Goal: Information Seeking & Learning: Check status

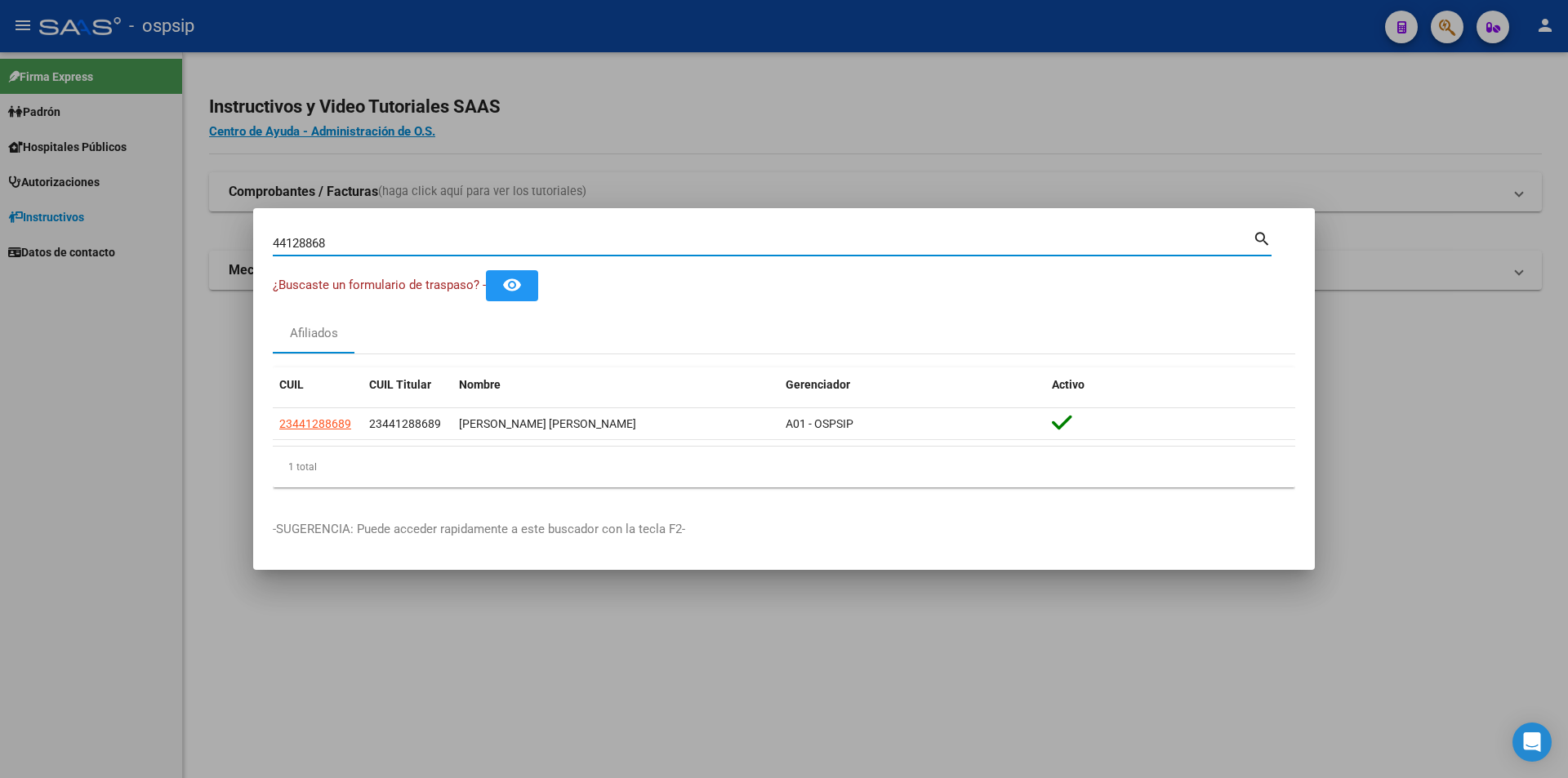
click at [645, 243] on input "44128868" at bounding box center [763, 243] width 980 height 15
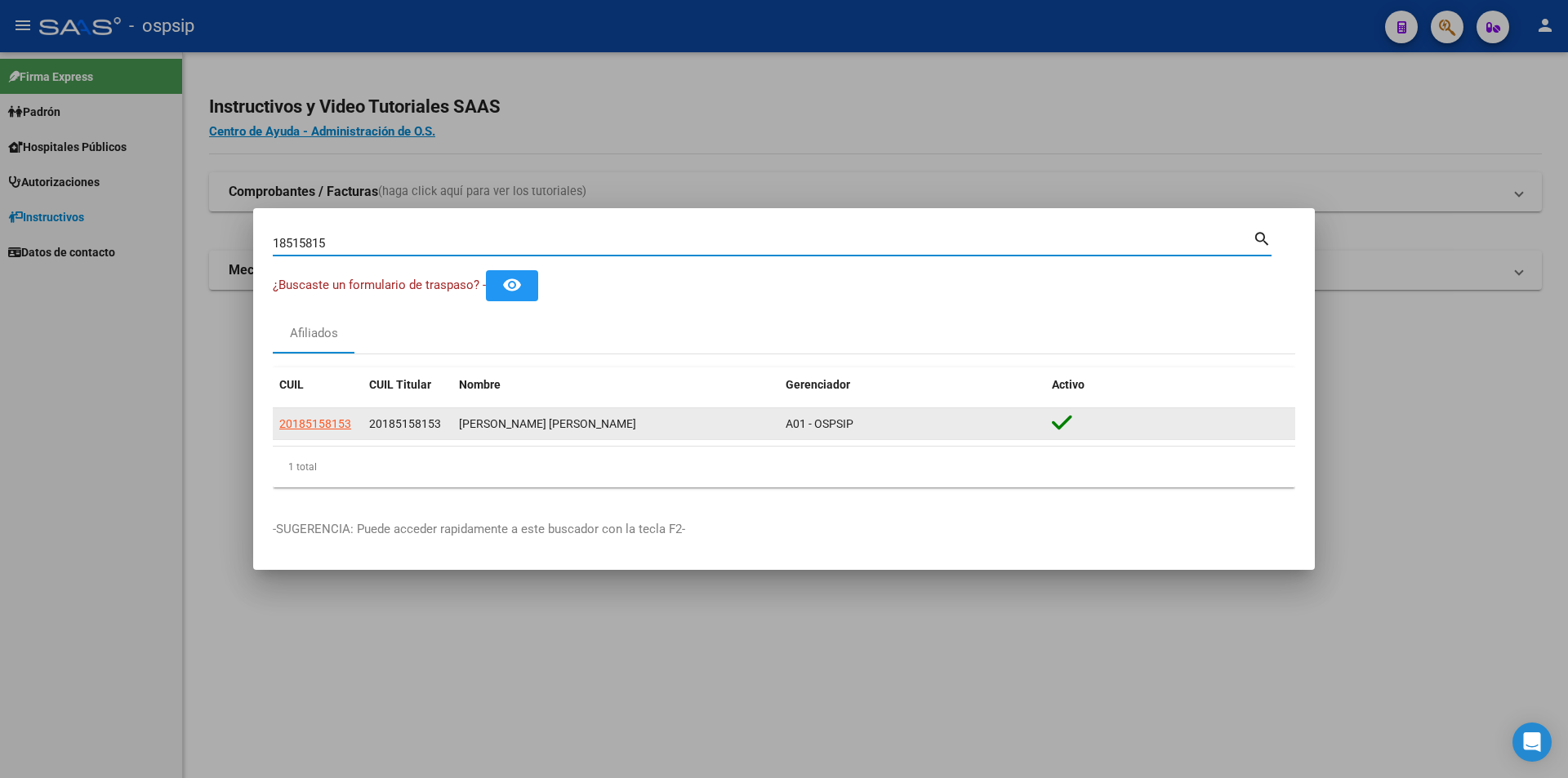
click at [462, 432] on div "[PERSON_NAME] [PERSON_NAME]" at bounding box center [616, 424] width 314 height 19
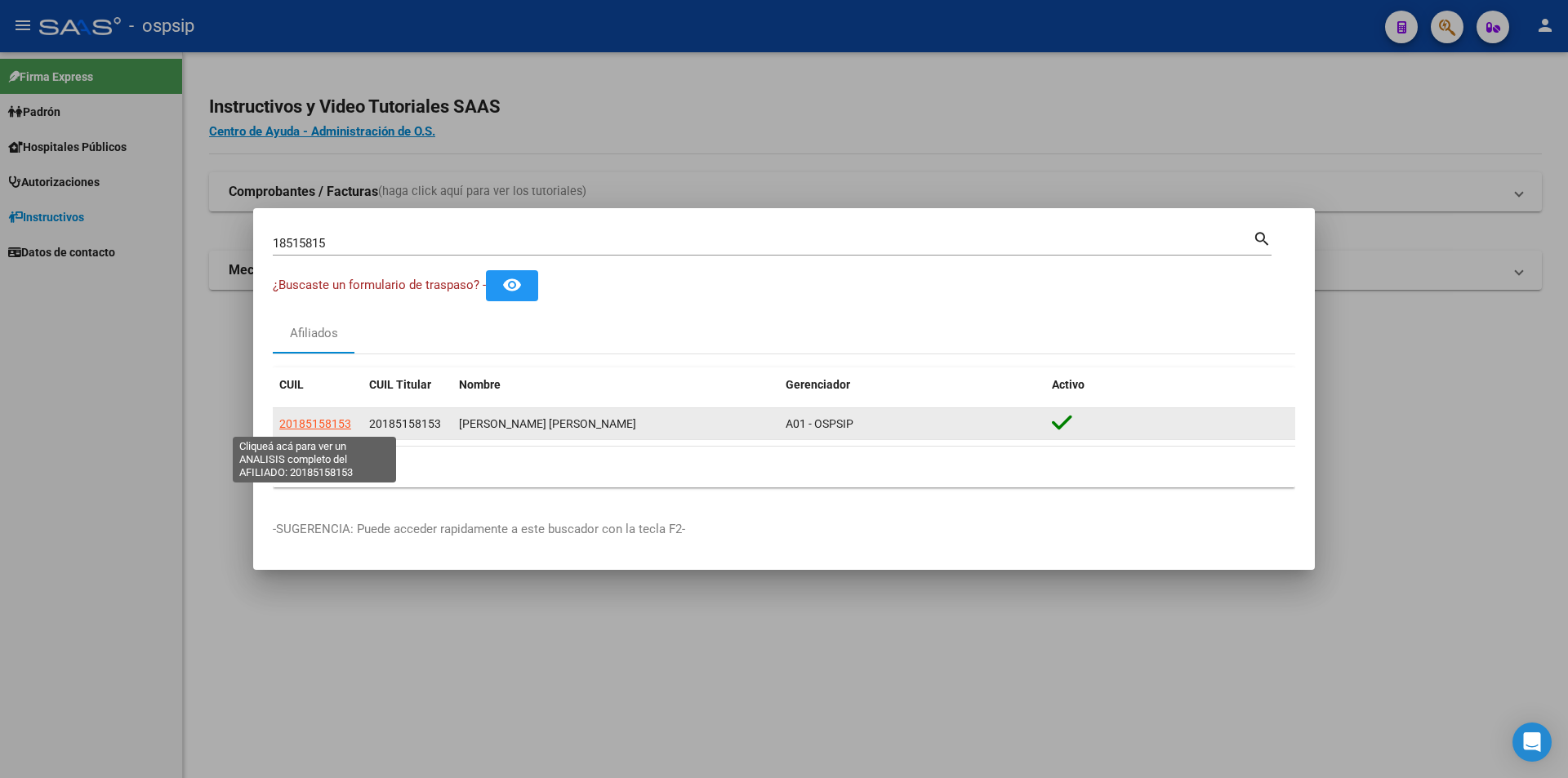
click at [333, 422] on span "20185158153" at bounding box center [314, 424] width 72 height 13
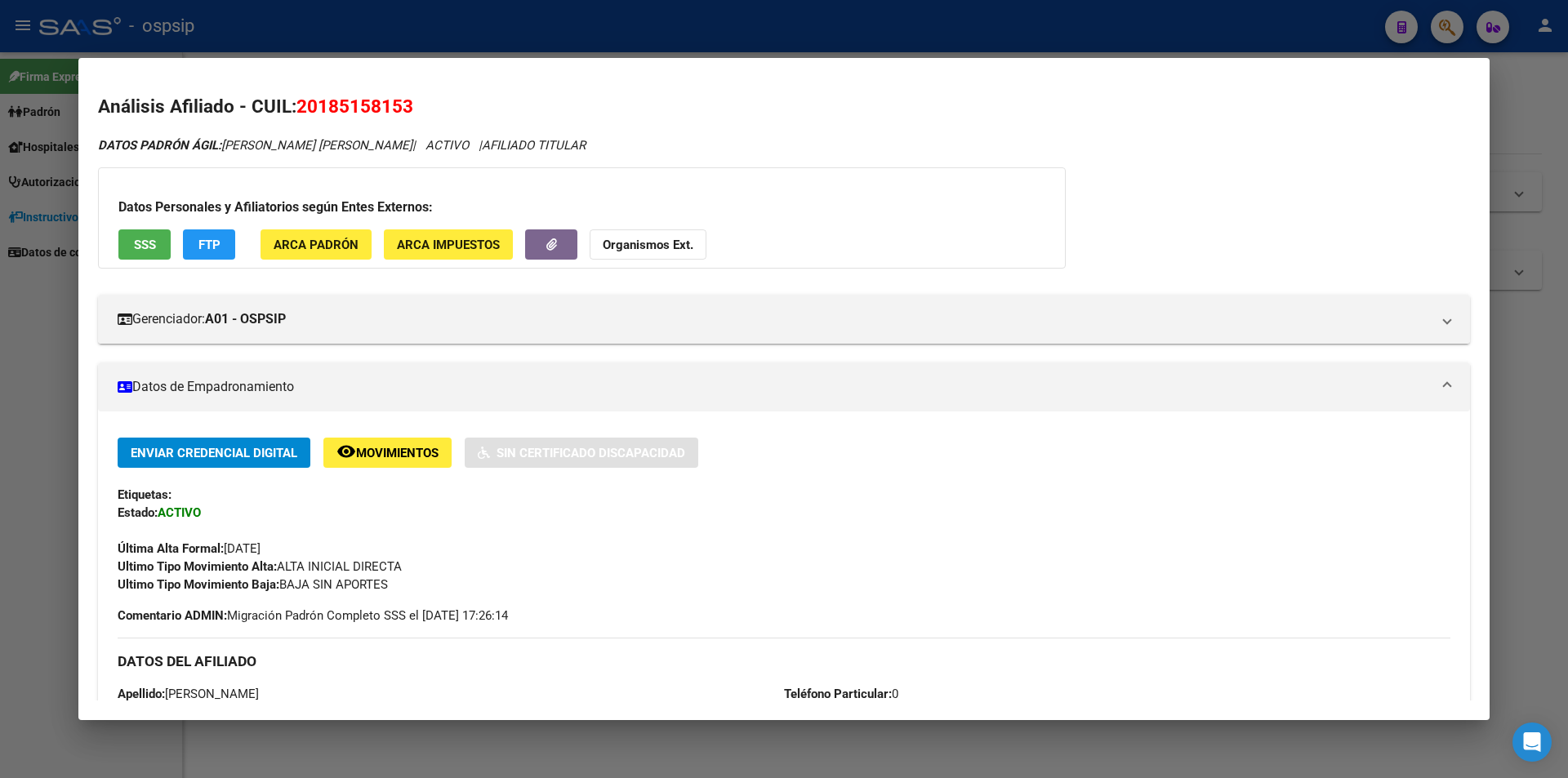
click at [152, 245] on span "SSS" at bounding box center [144, 245] width 22 height 15
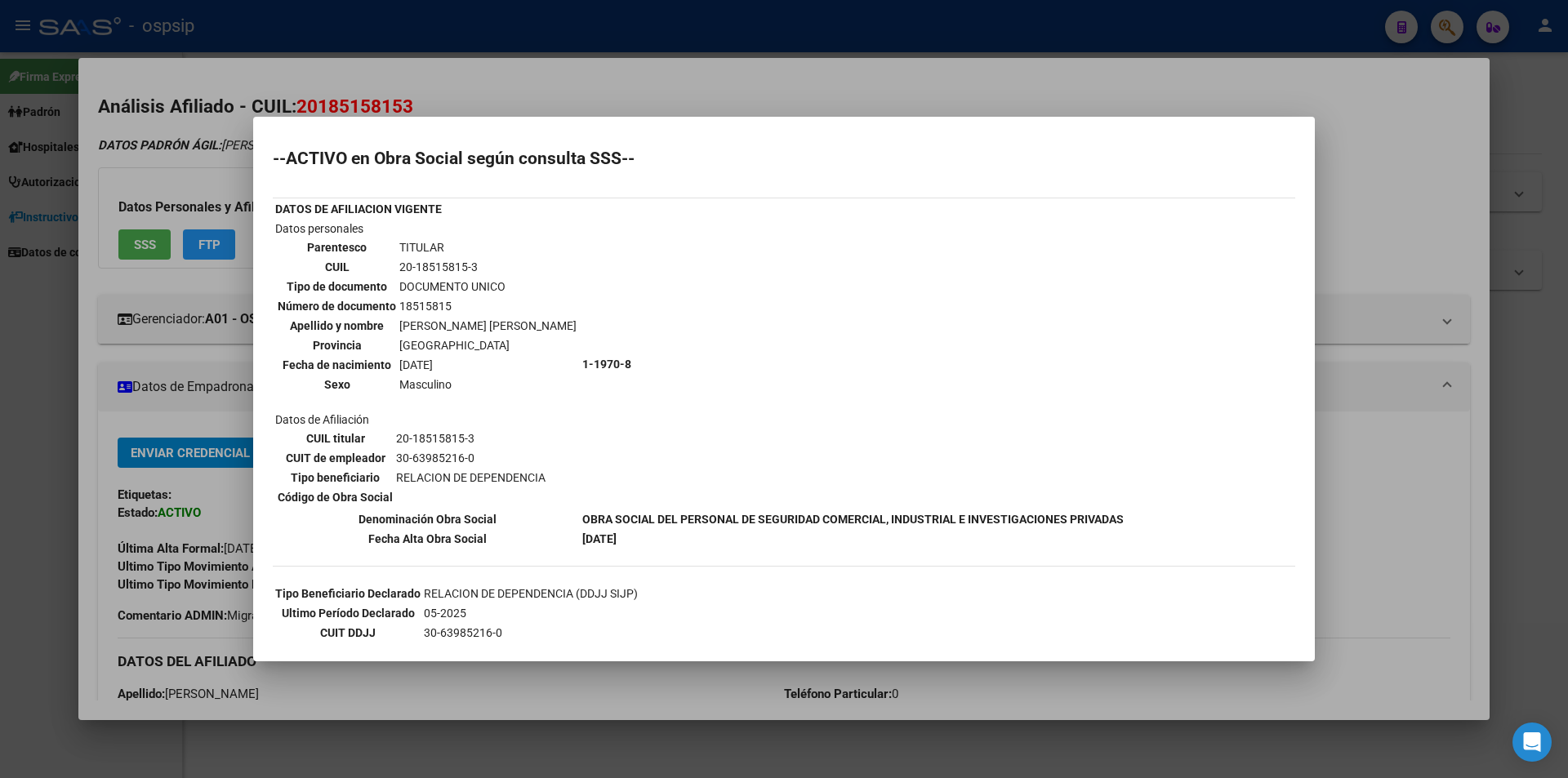
click at [131, 517] on div at bounding box center [784, 389] width 1568 height 778
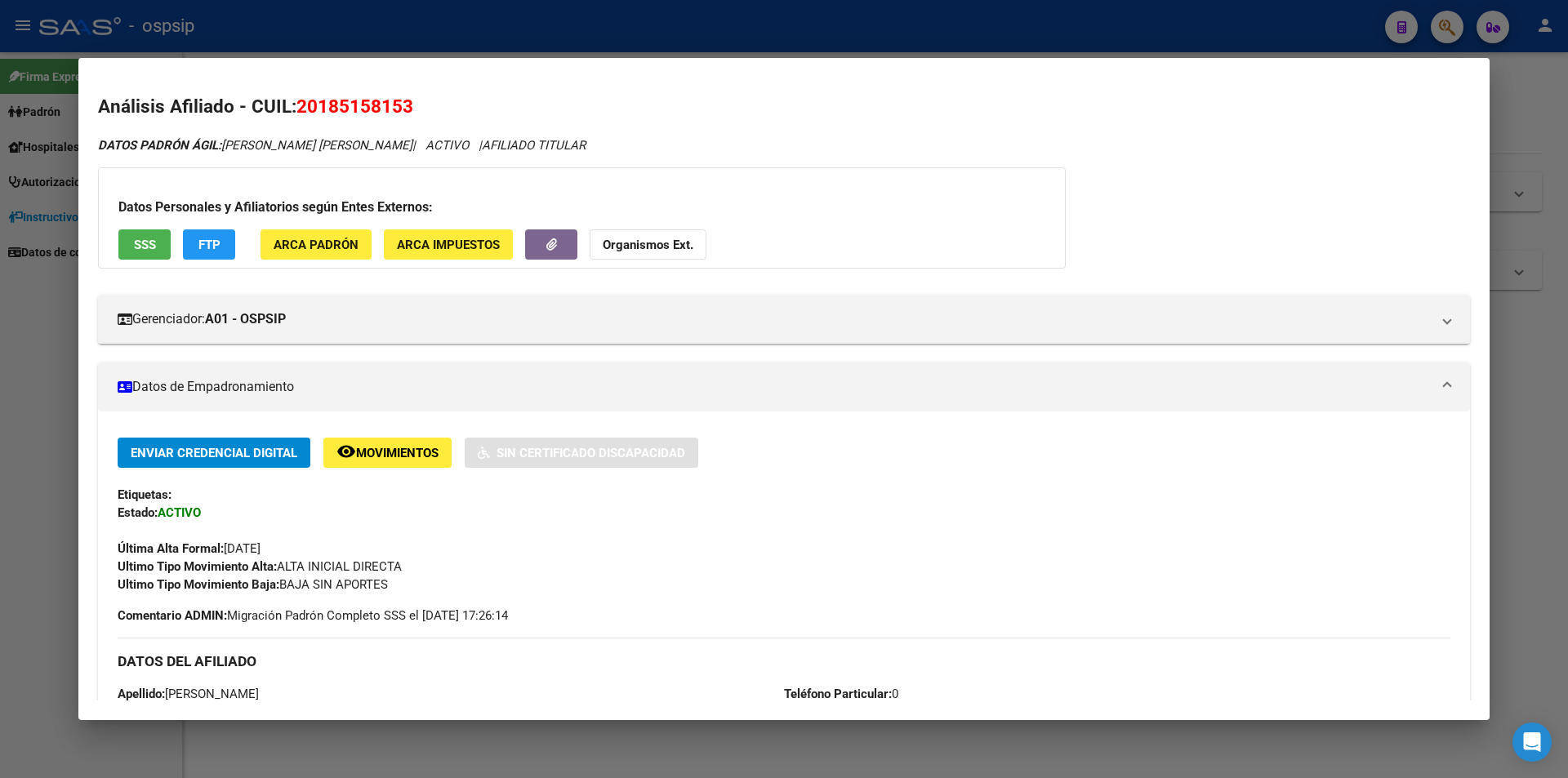
click at [5, 239] on div at bounding box center [784, 389] width 1568 height 778
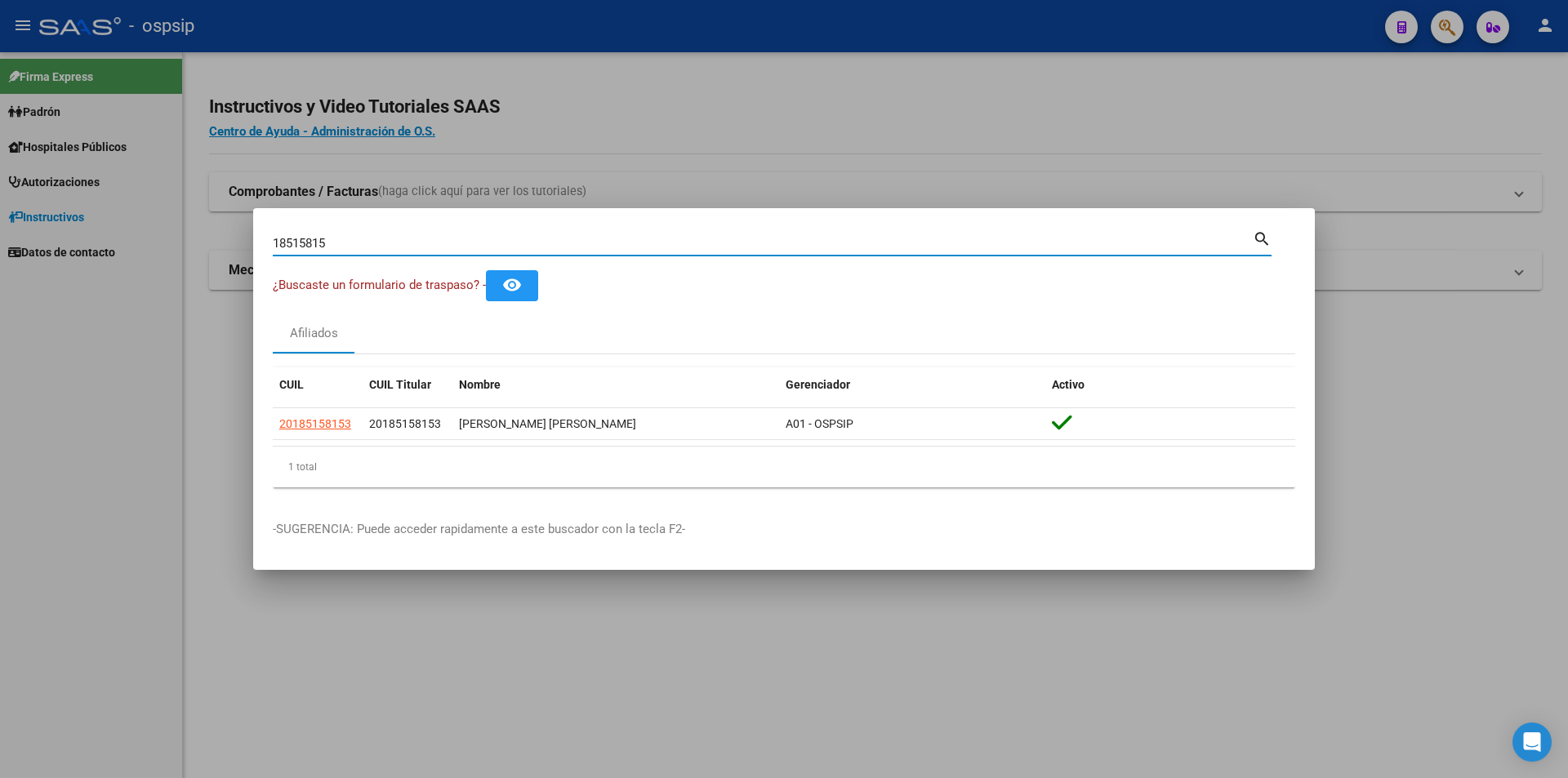
click at [543, 242] on input "18515815" at bounding box center [763, 243] width 980 height 15
type input "1"
click at [467, 236] on input "Buscar (apellido, dni, [PERSON_NAME], [PERSON_NAME], cuit, obra social)" at bounding box center [763, 243] width 980 height 15
type input "2094196208501"
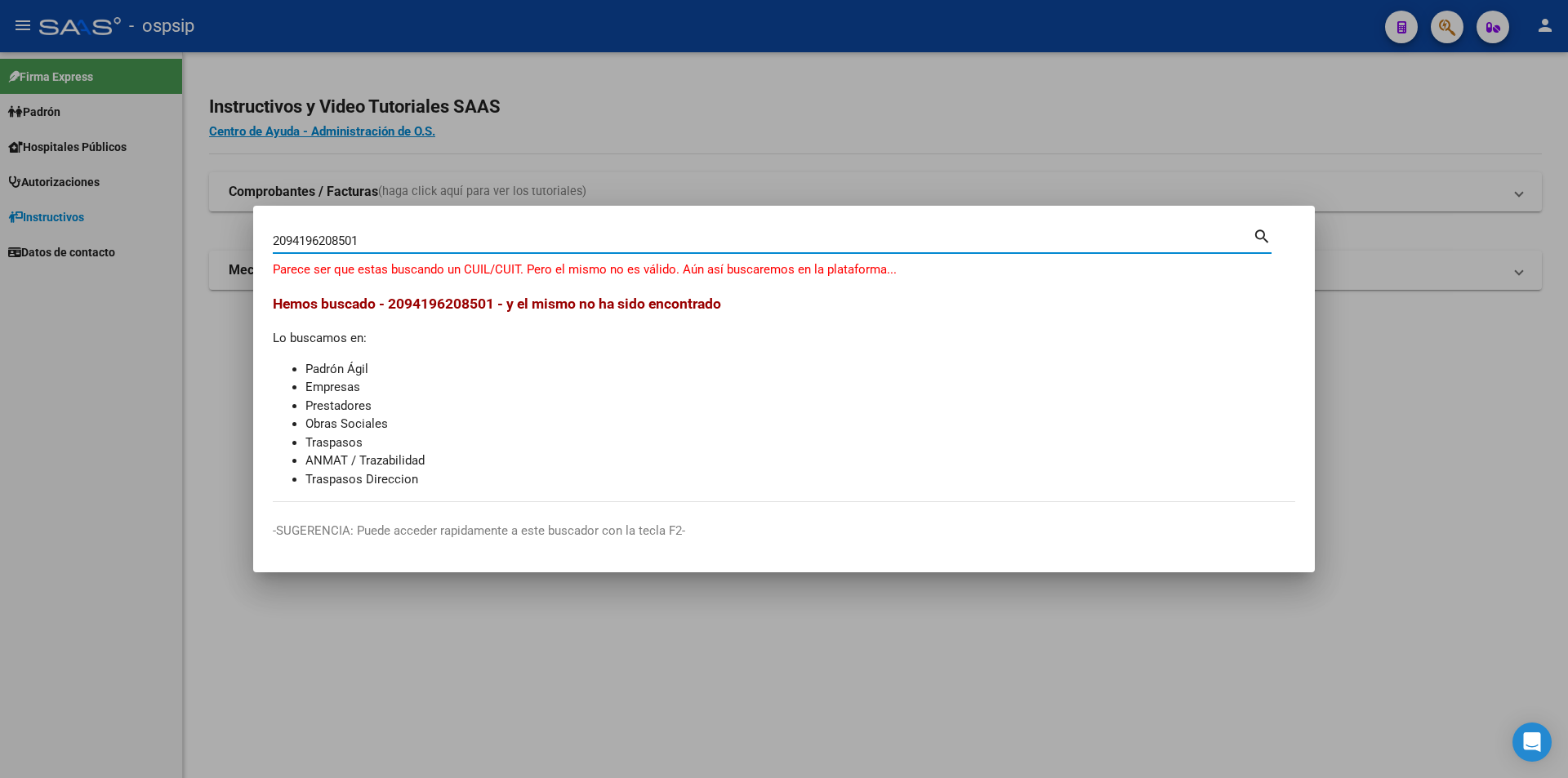
click at [368, 243] on input "2094196208501" at bounding box center [763, 241] width 980 height 15
click at [897, 239] on input "2094196208501" at bounding box center [763, 241] width 980 height 15
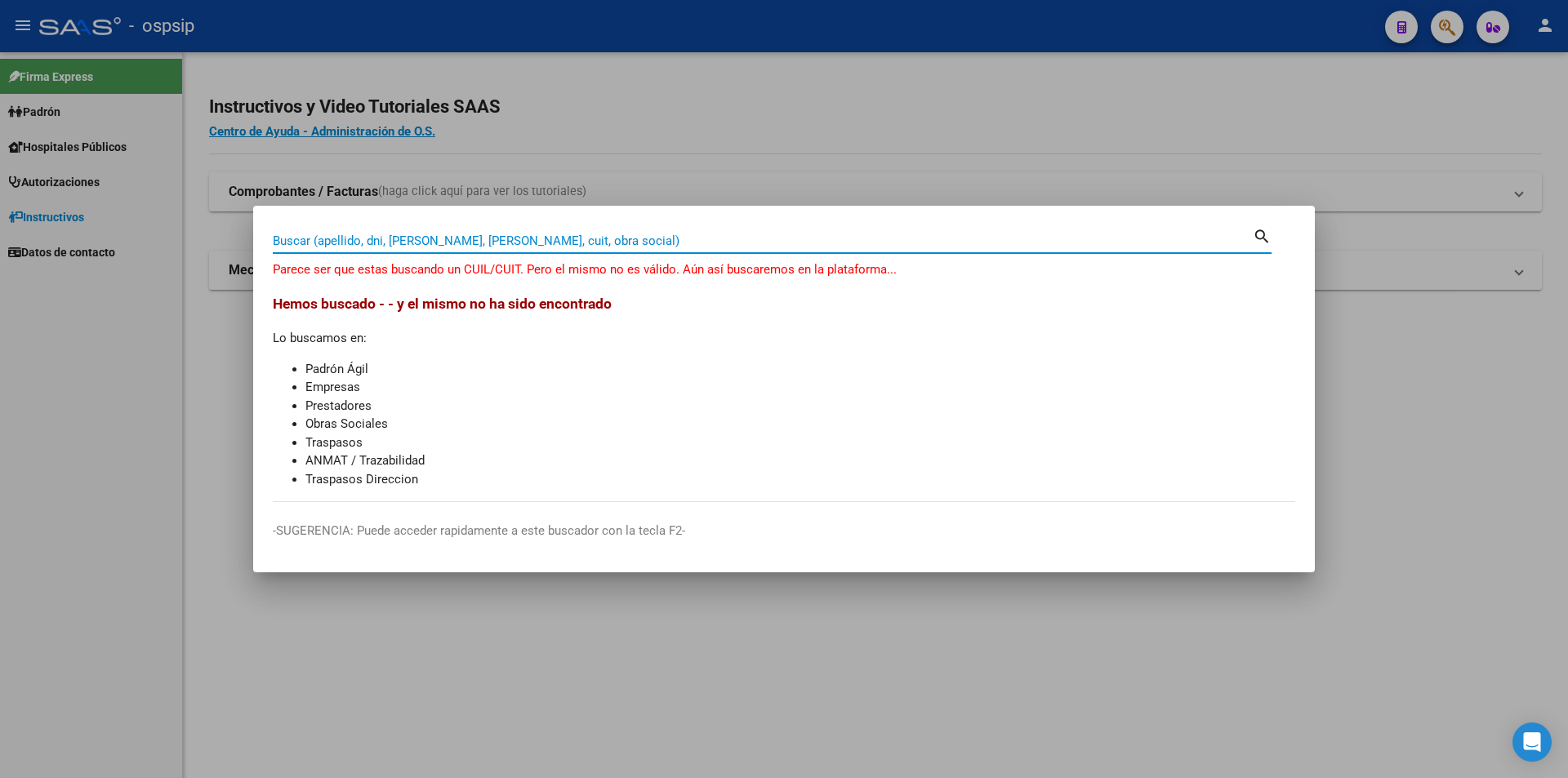
paste input "57023309"
type input "57023309"
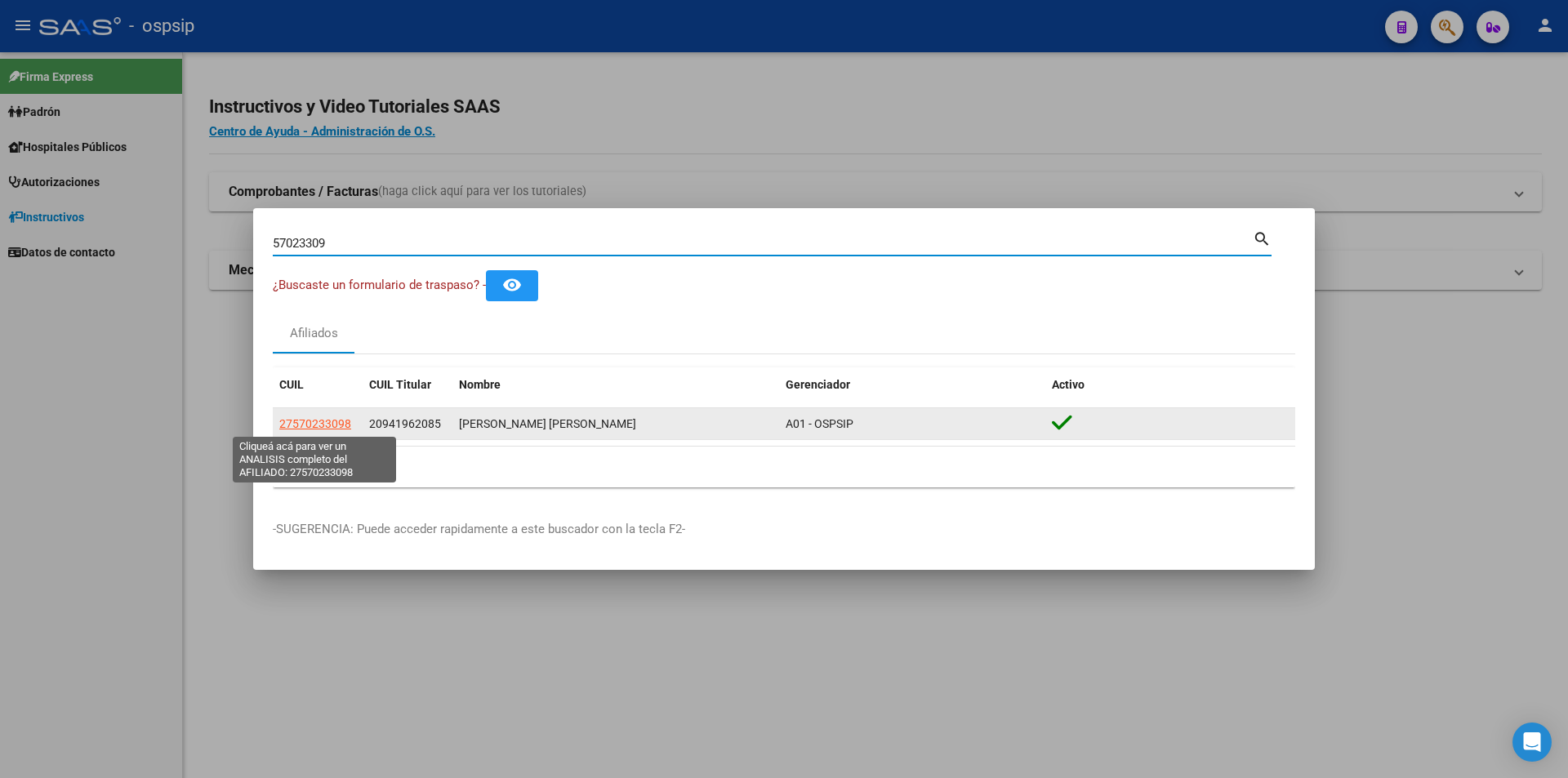
click at [332, 424] on span "27570233098" at bounding box center [314, 424] width 72 height 13
type textarea "27570233098"
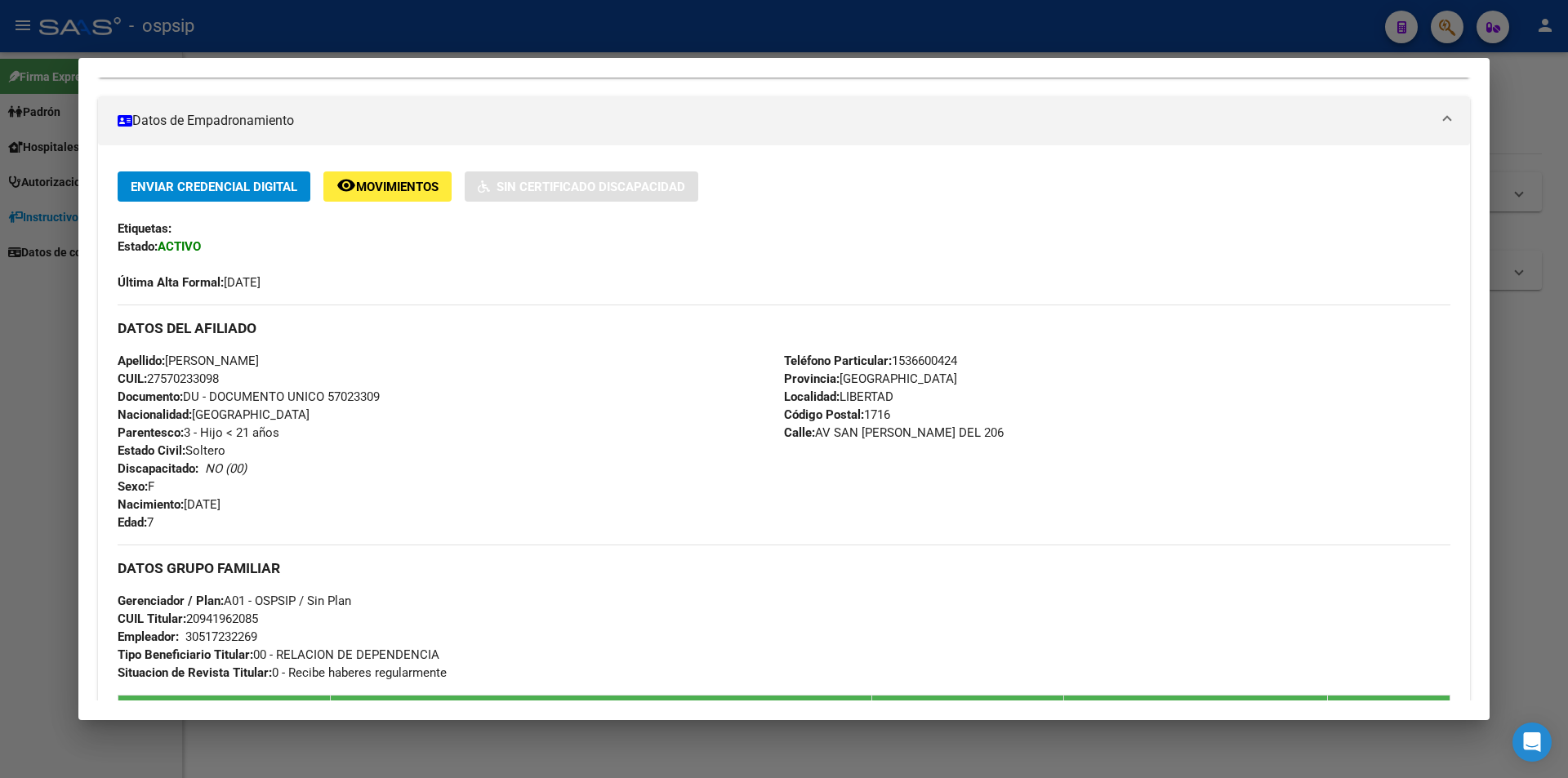
scroll to position [327, 0]
